Goal: Task Accomplishment & Management: Complete application form

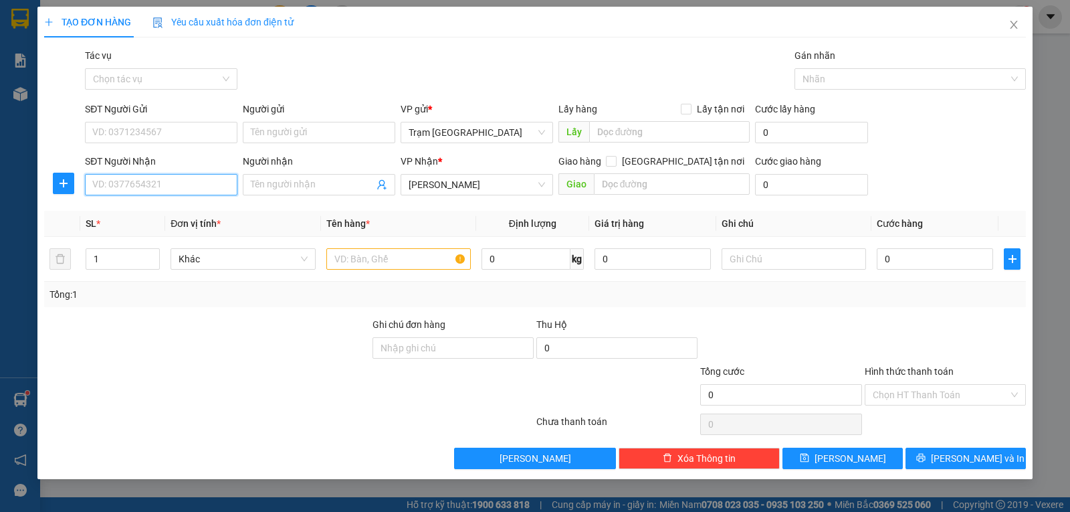
click at [157, 183] on input "SĐT Người Nhận" at bounding box center [161, 184] width 152 height 21
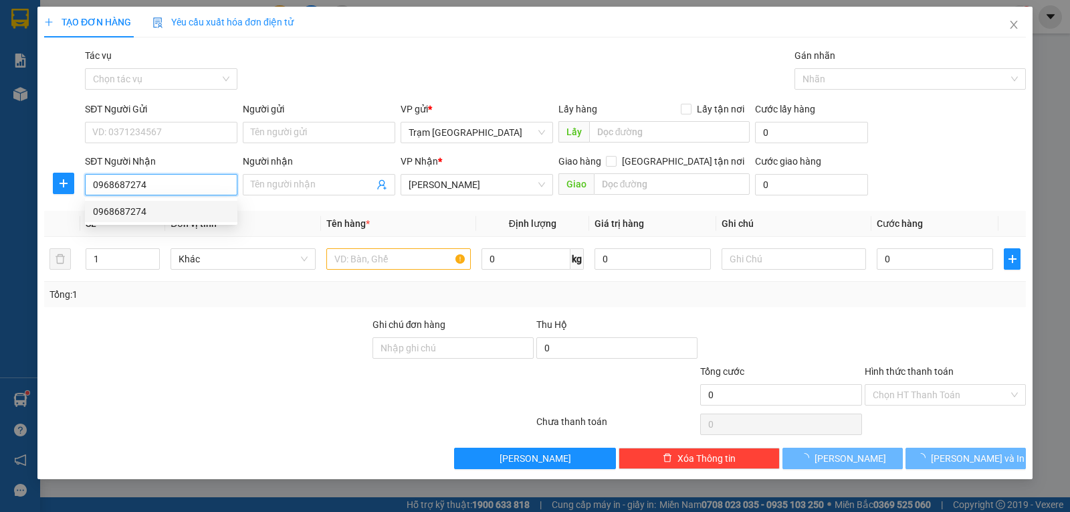
type input "0968687274"
type input "30.000"
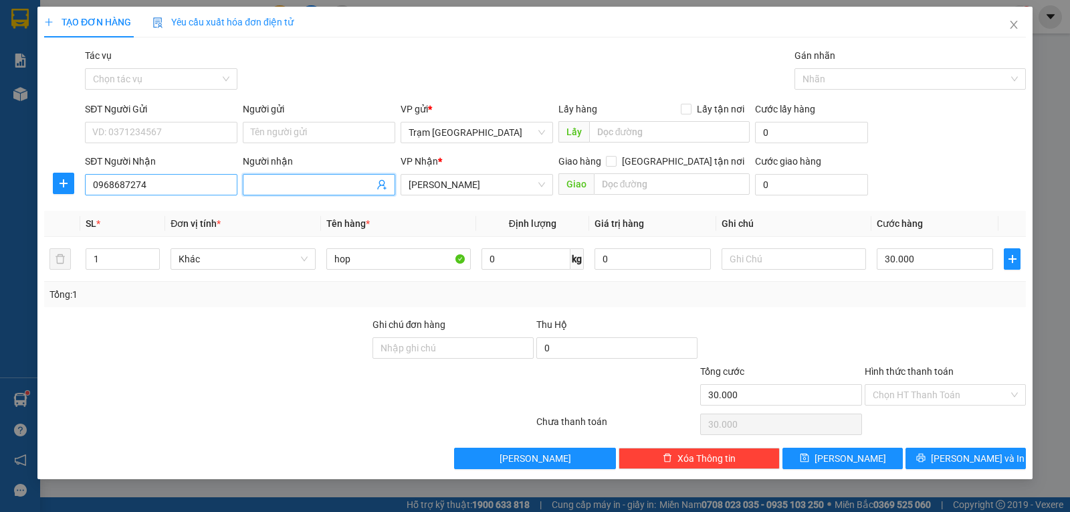
type input "N"
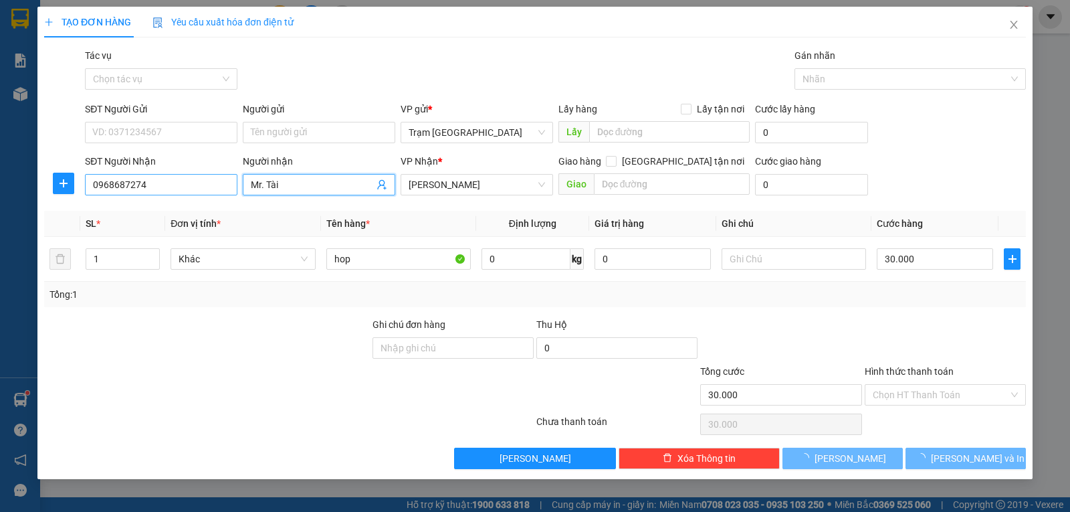
type input "Mr. Tài"
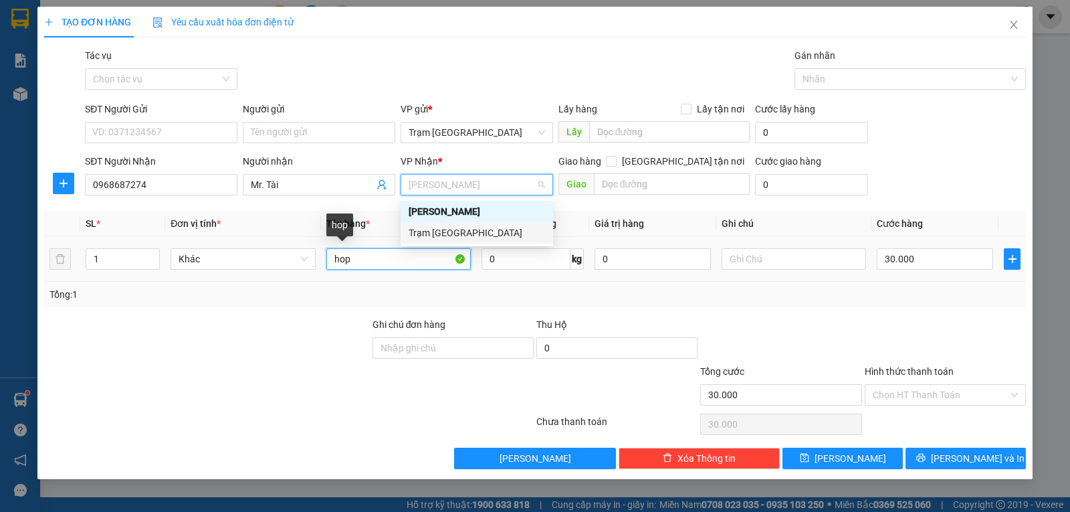
click at [389, 261] on input "hop" at bounding box center [398, 258] width 144 height 21
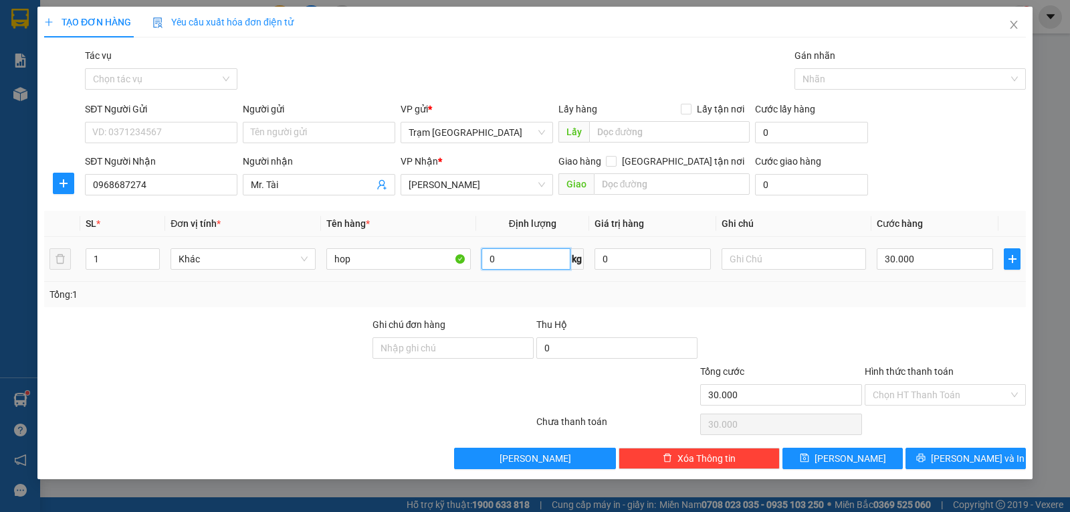
click at [518, 262] on input "0" at bounding box center [525, 258] width 89 height 21
type input "1"
click at [938, 255] on input "30.000" at bounding box center [935, 258] width 116 height 21
click at [177, 125] on input "SĐT Người Gửi" at bounding box center [161, 132] width 152 height 21
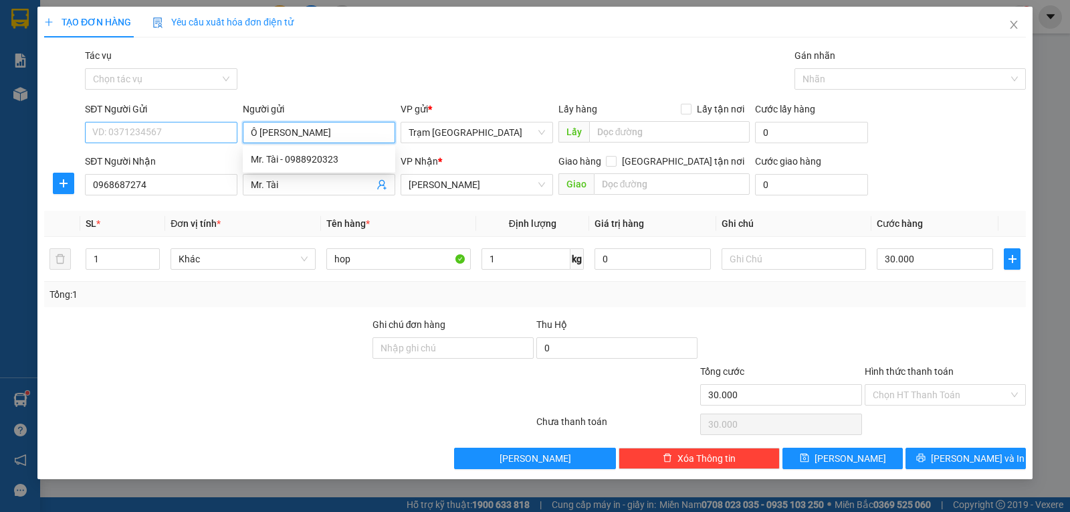
type input "Ô [PERSON_NAME]"
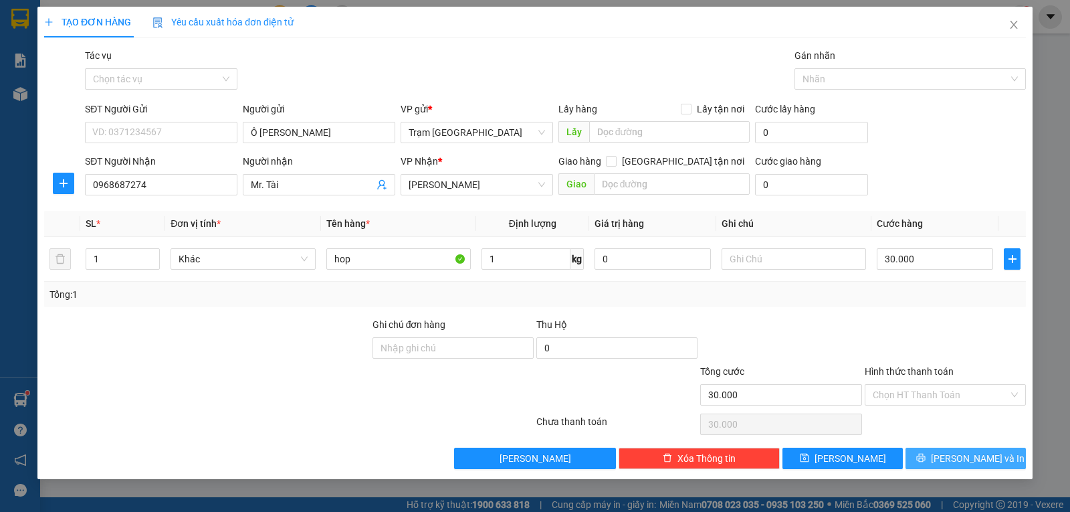
click at [972, 452] on span "[PERSON_NAME] và In" at bounding box center [978, 458] width 94 height 15
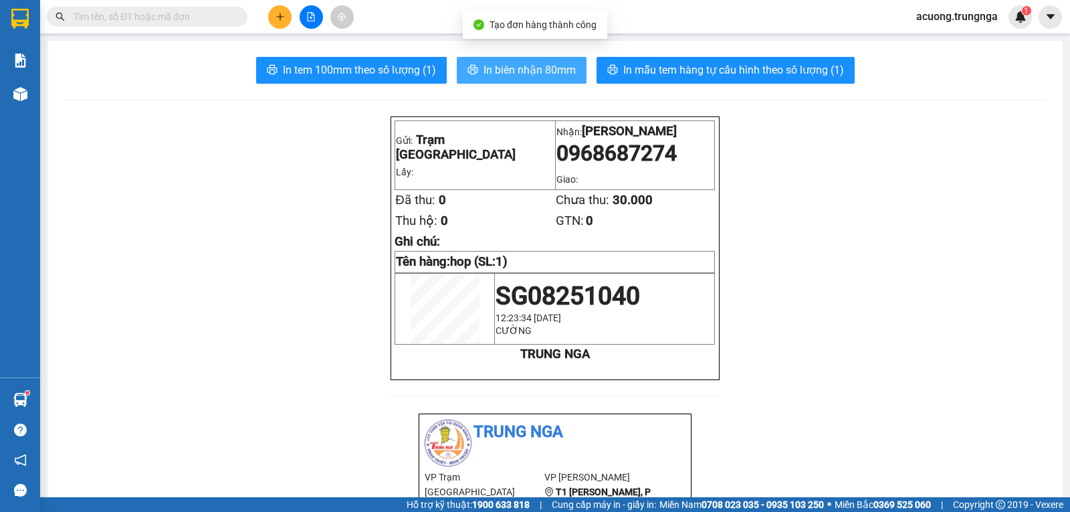
click at [518, 63] on span "In biên nhận 80mm" at bounding box center [529, 70] width 92 height 17
